Goal: Transaction & Acquisition: Purchase product/service

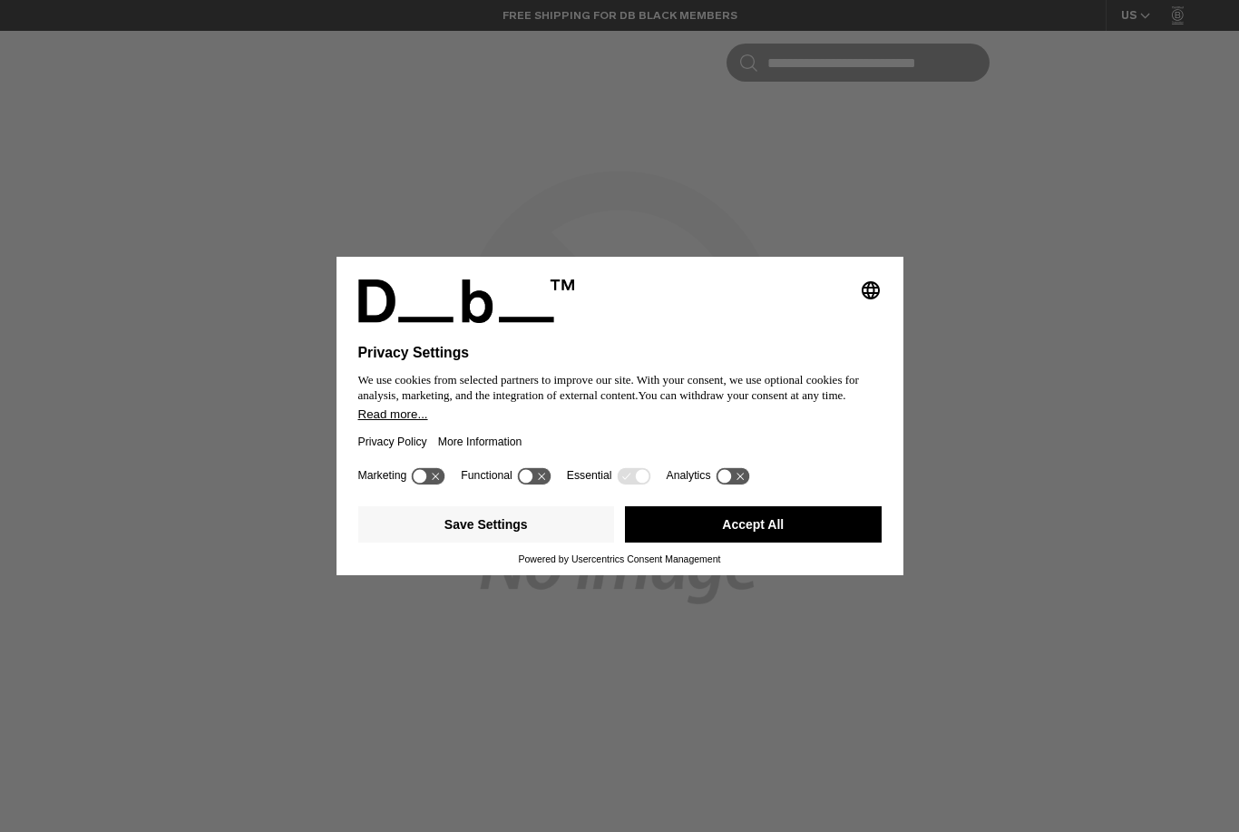
click at [540, 482] on icon at bounding box center [534, 475] width 34 height 17
click at [541, 542] on button "Save Settings" at bounding box center [486, 524] width 257 height 36
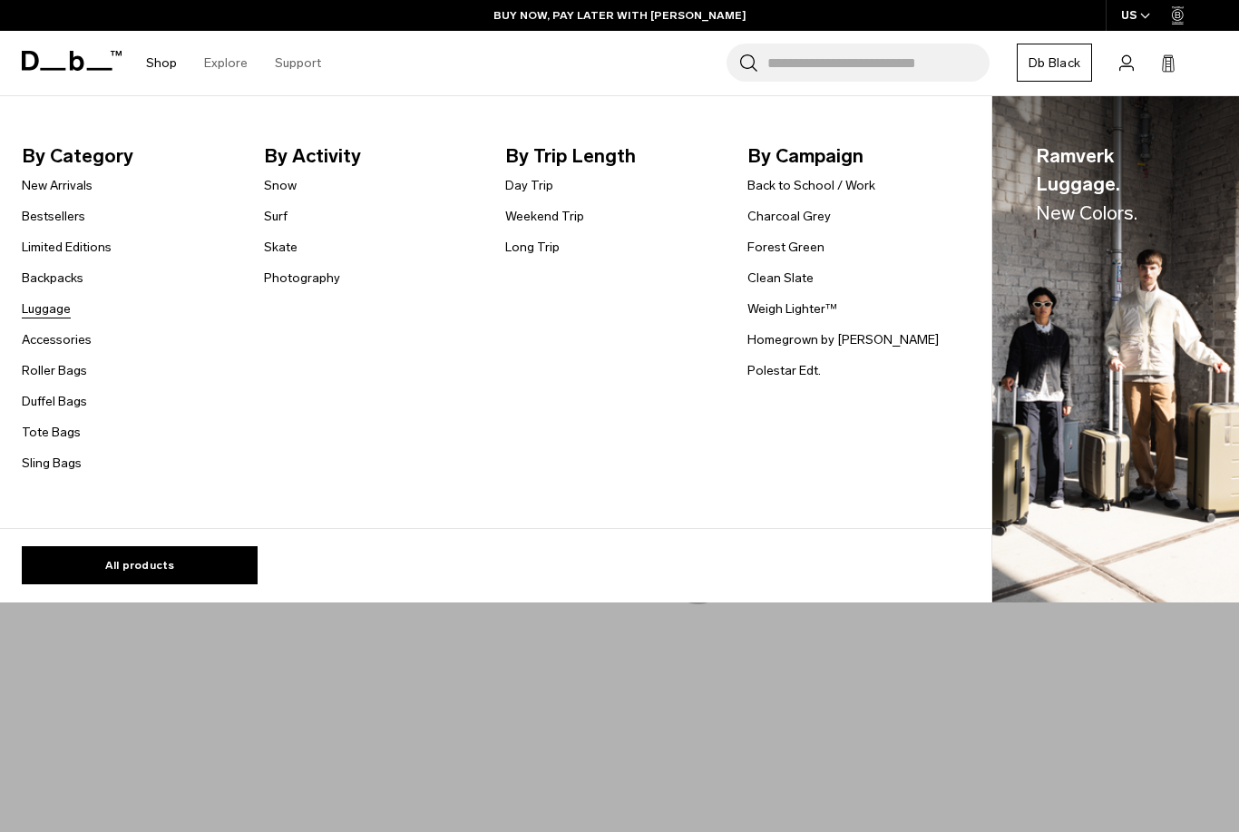
click at [44, 316] on link "Luggage" at bounding box center [46, 308] width 49 height 19
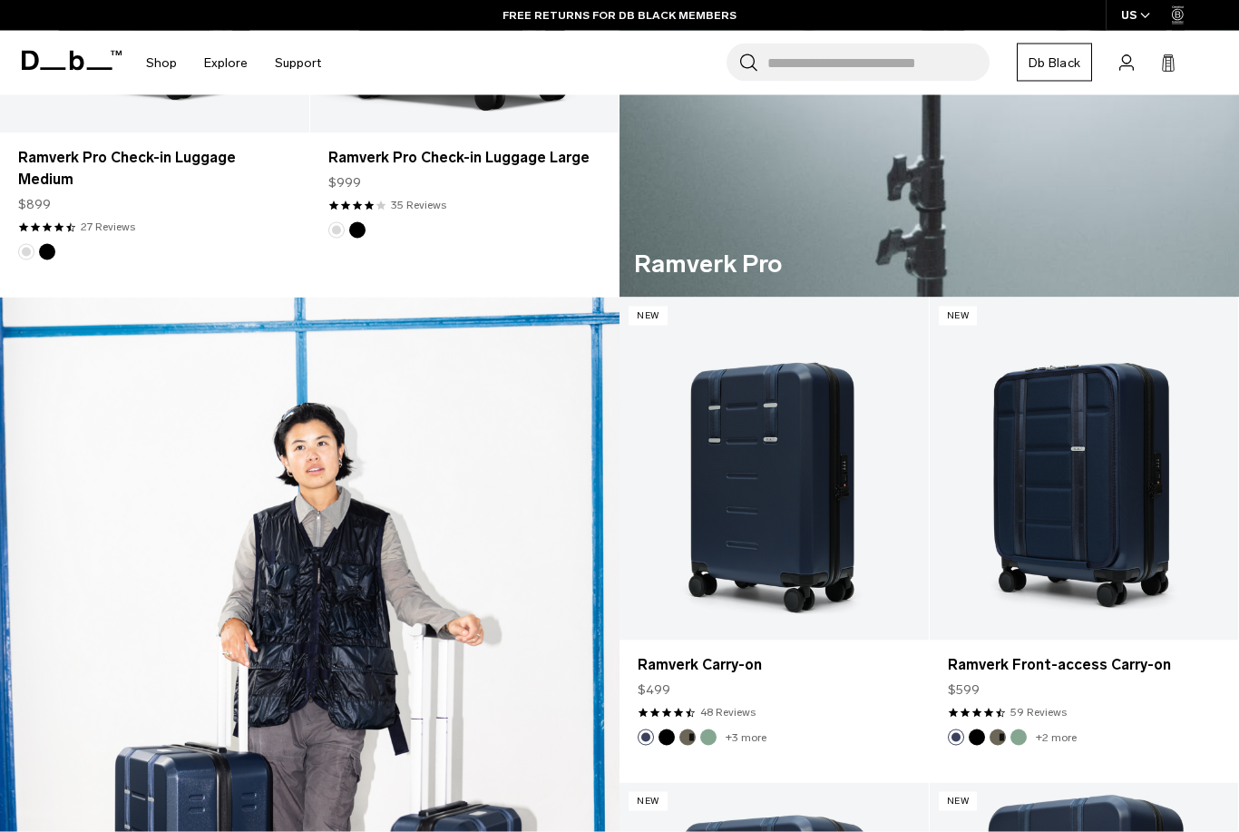
scroll to position [1105, 0]
